Goal: Task Accomplishment & Management: Manage account settings

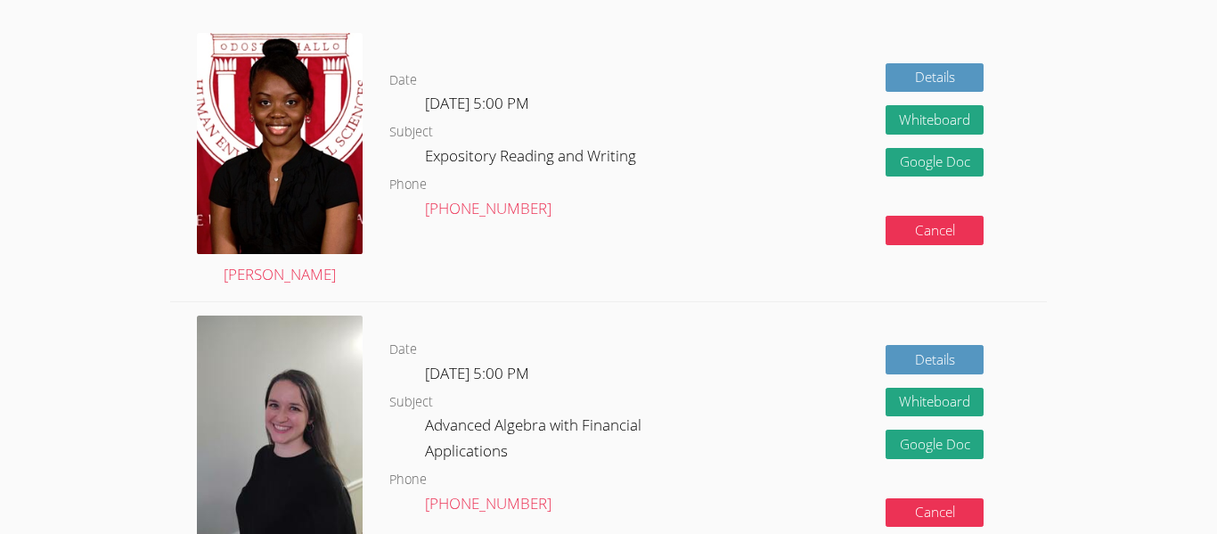
scroll to position [393, 0]
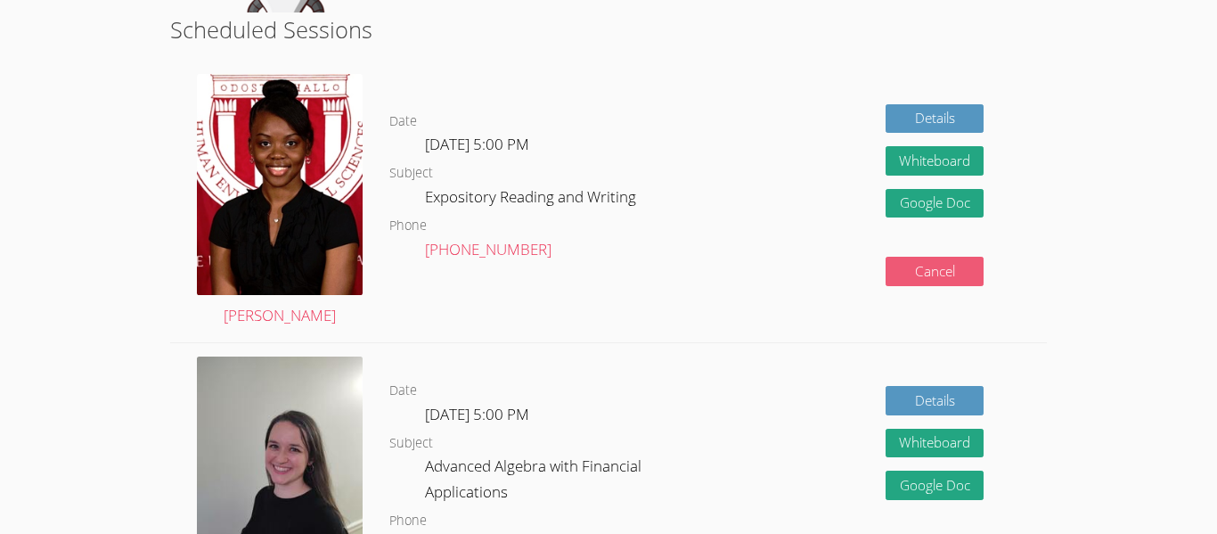
click at [924, 274] on button "Cancel" at bounding box center [935, 271] width 98 height 29
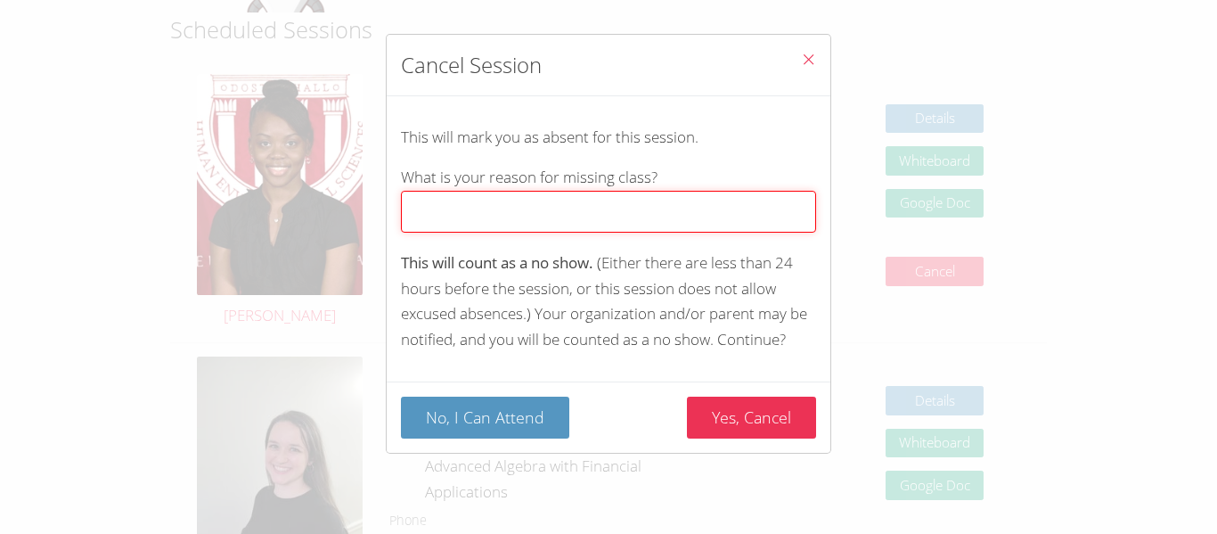
click at [580, 225] on input "What is your reason for missing class?" at bounding box center [608, 212] width 415 height 42
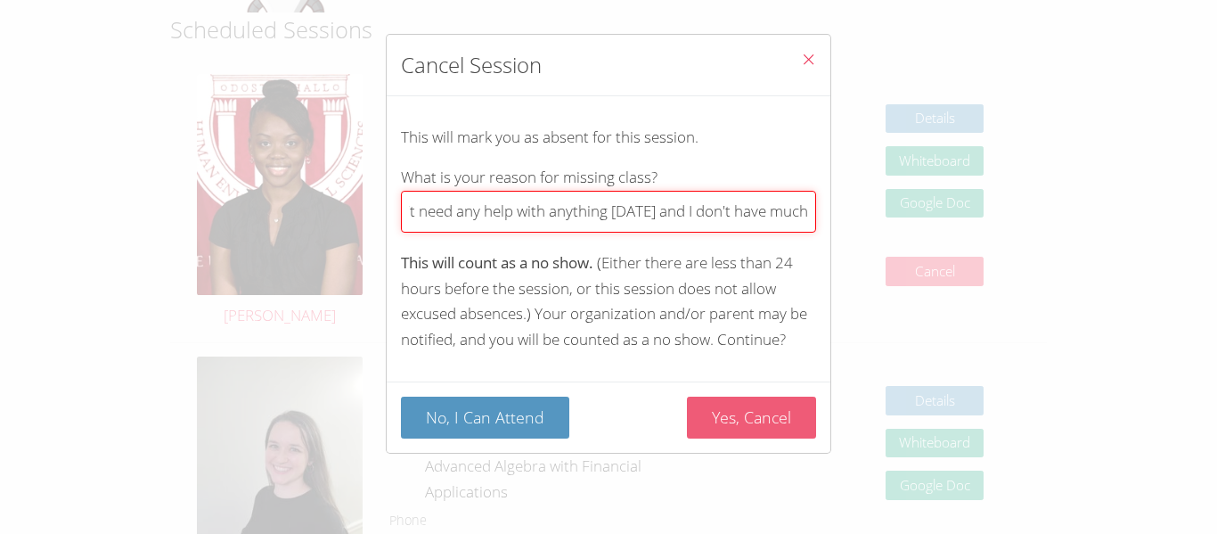
type input "I don't have any homework today and I as well don't need any help with anything…"
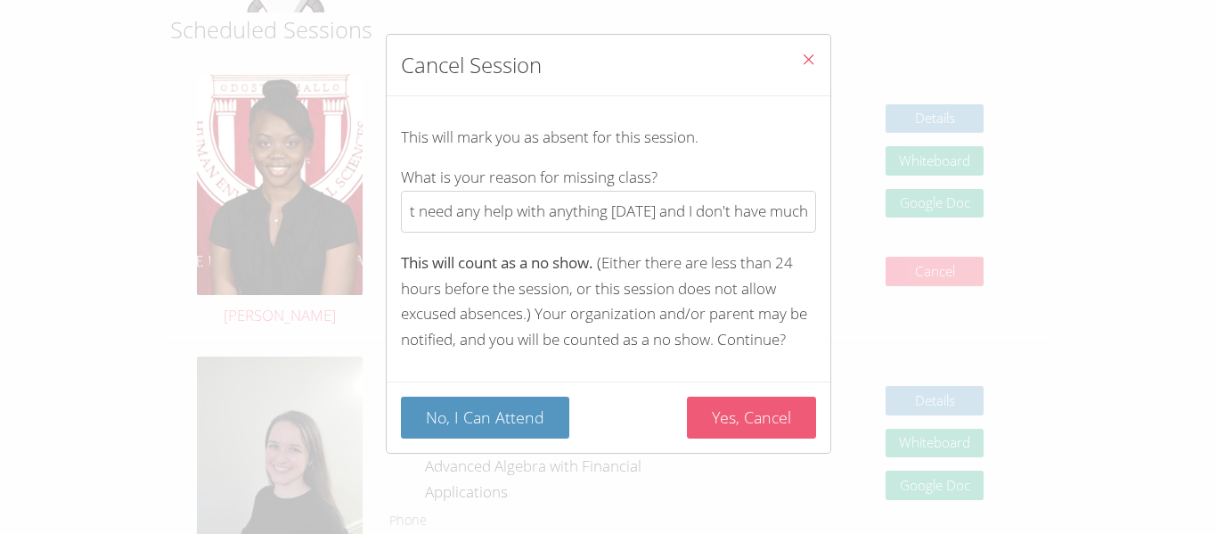
click at [721, 408] on button "Yes, Cancel" at bounding box center [751, 418] width 129 height 42
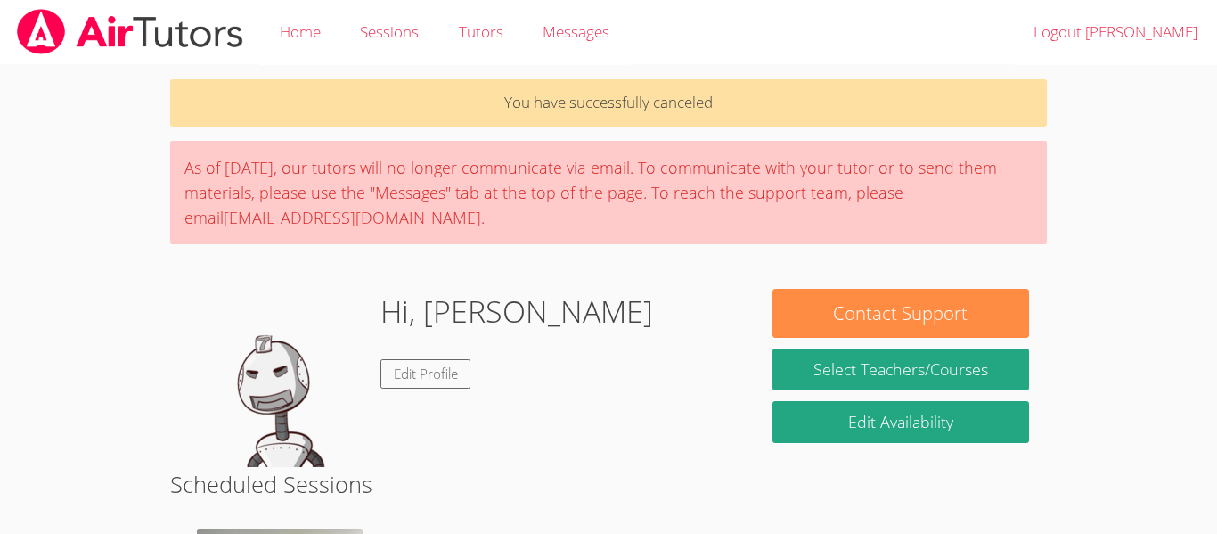
scroll to position [454, 0]
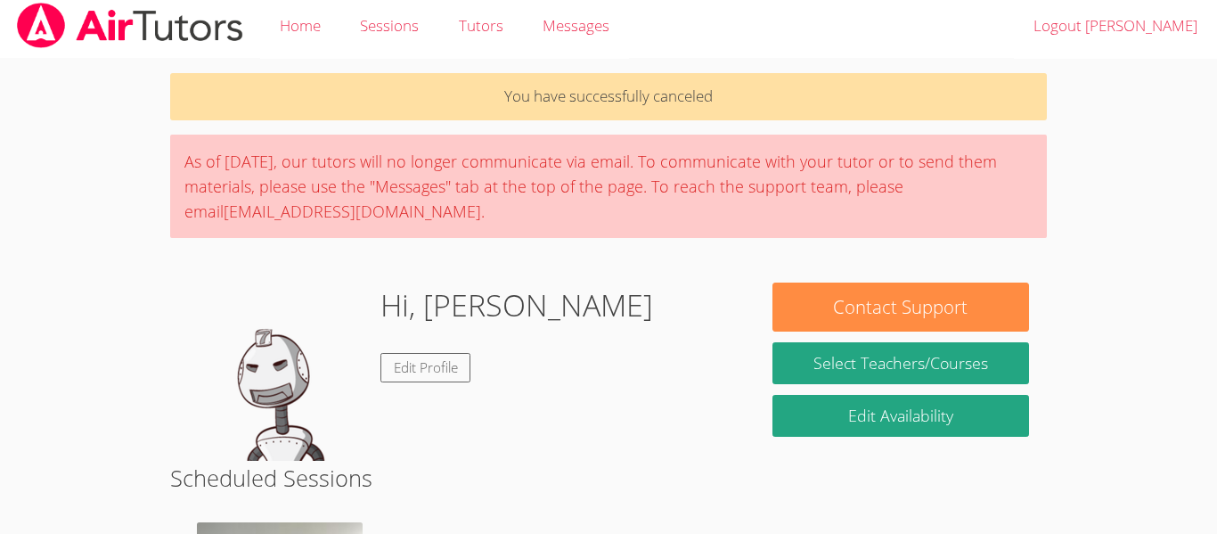
scroll to position [0, 0]
